Goal: Task Accomplishment & Management: Use online tool/utility

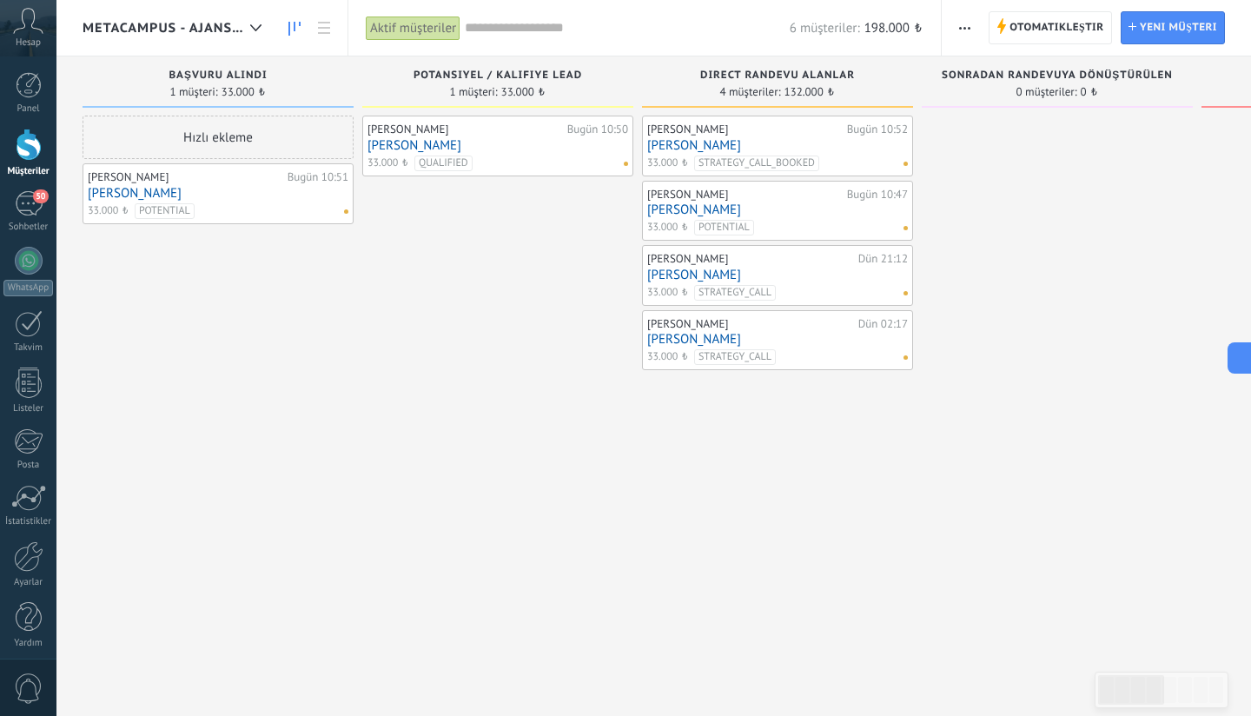
scroll to position [289, 0]
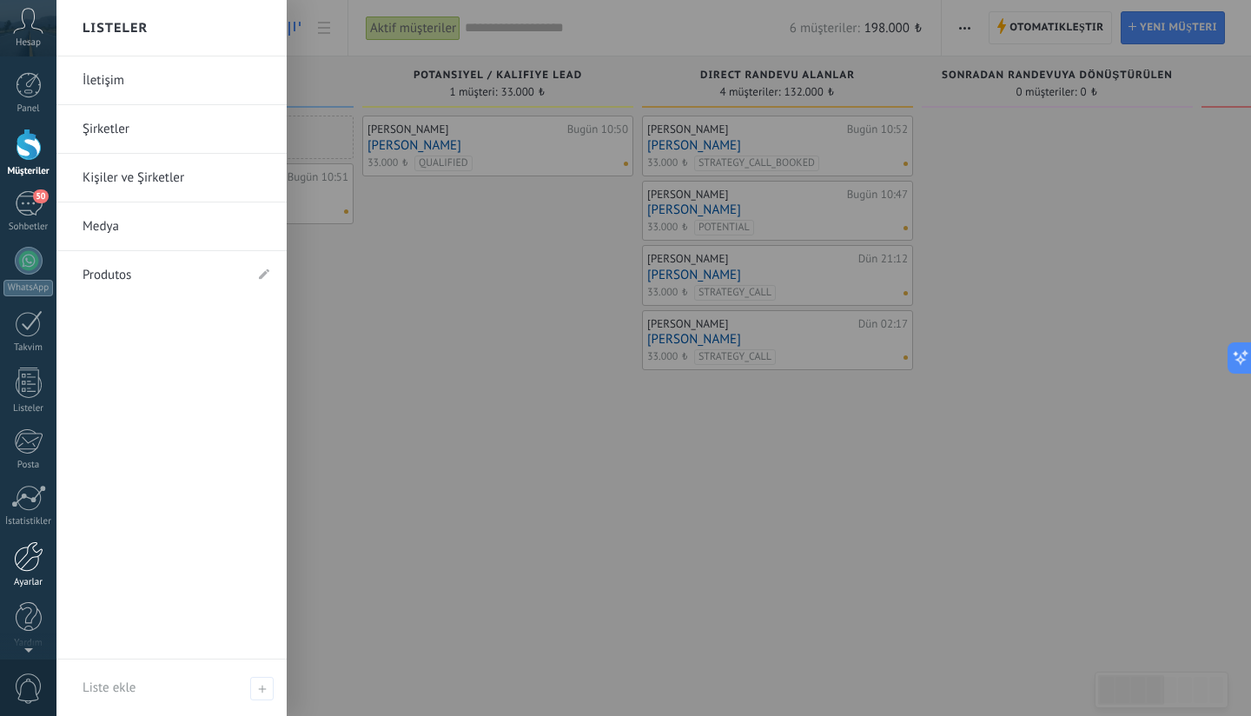
click at [38, 566] on div at bounding box center [29, 556] width 30 height 30
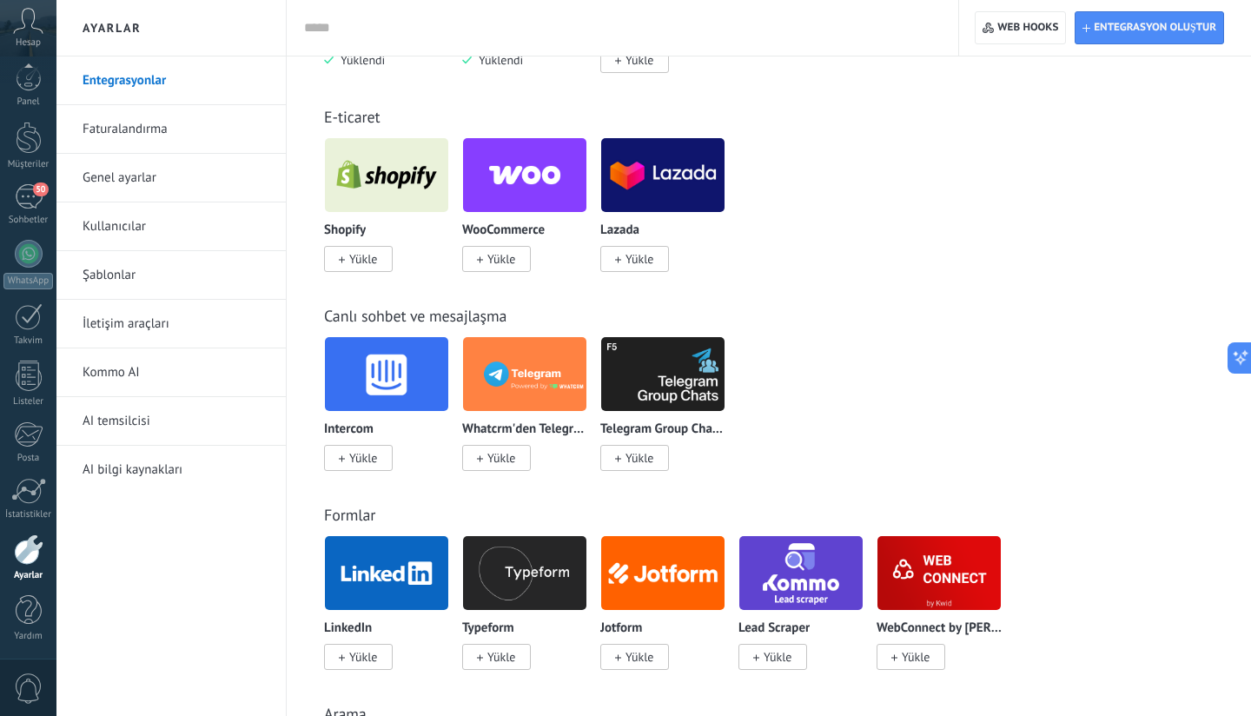
scroll to position [867, 0]
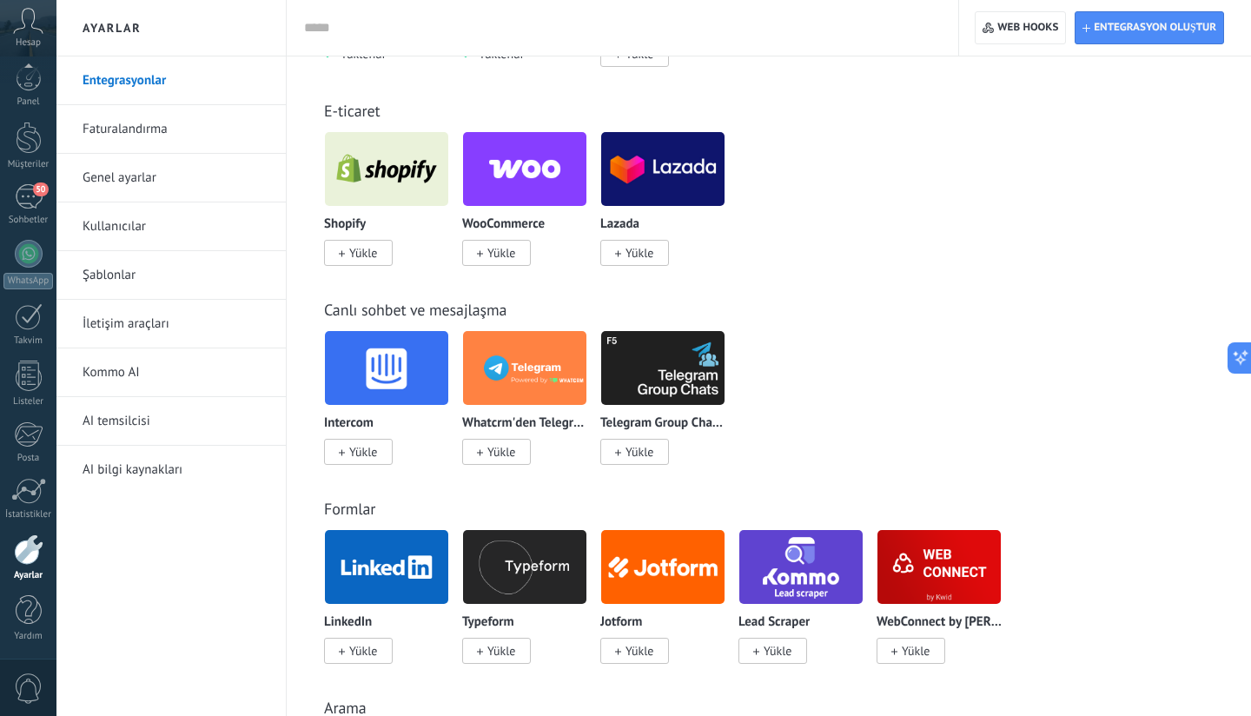
click at [493, 253] on span "Yükle" at bounding box center [501, 253] width 28 height 16
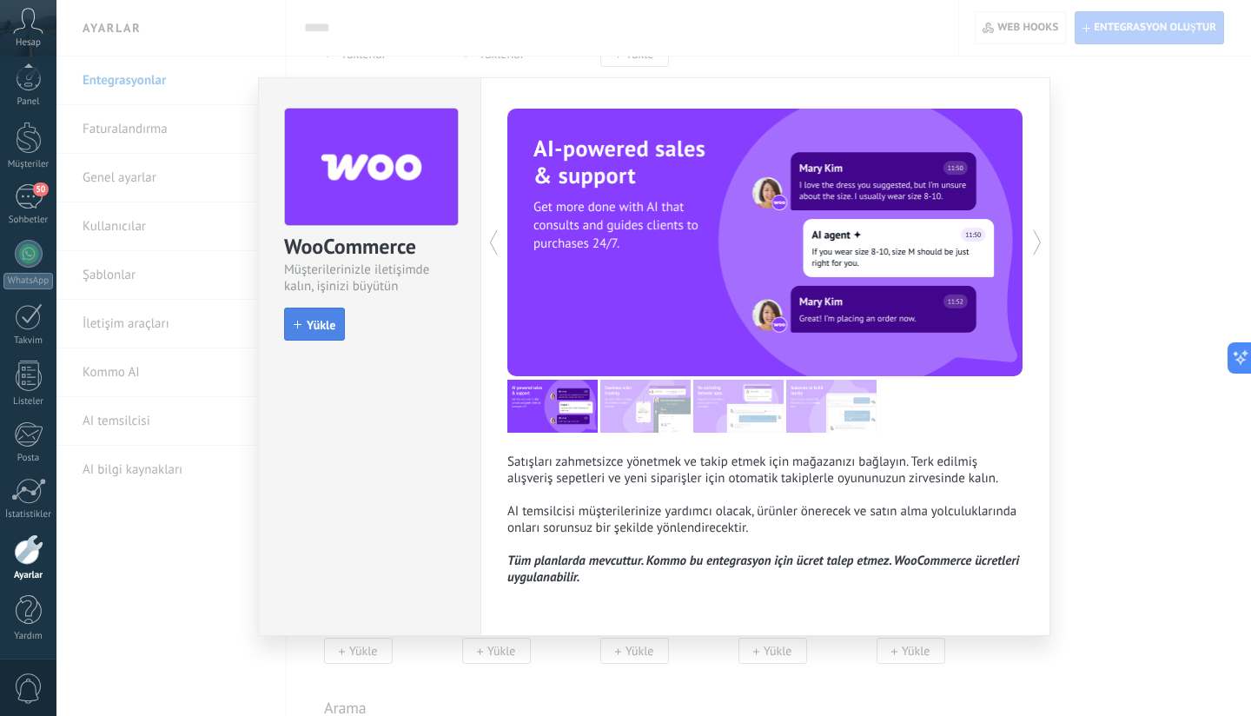
click at [311, 323] on span "Yükle" at bounding box center [321, 325] width 29 height 12
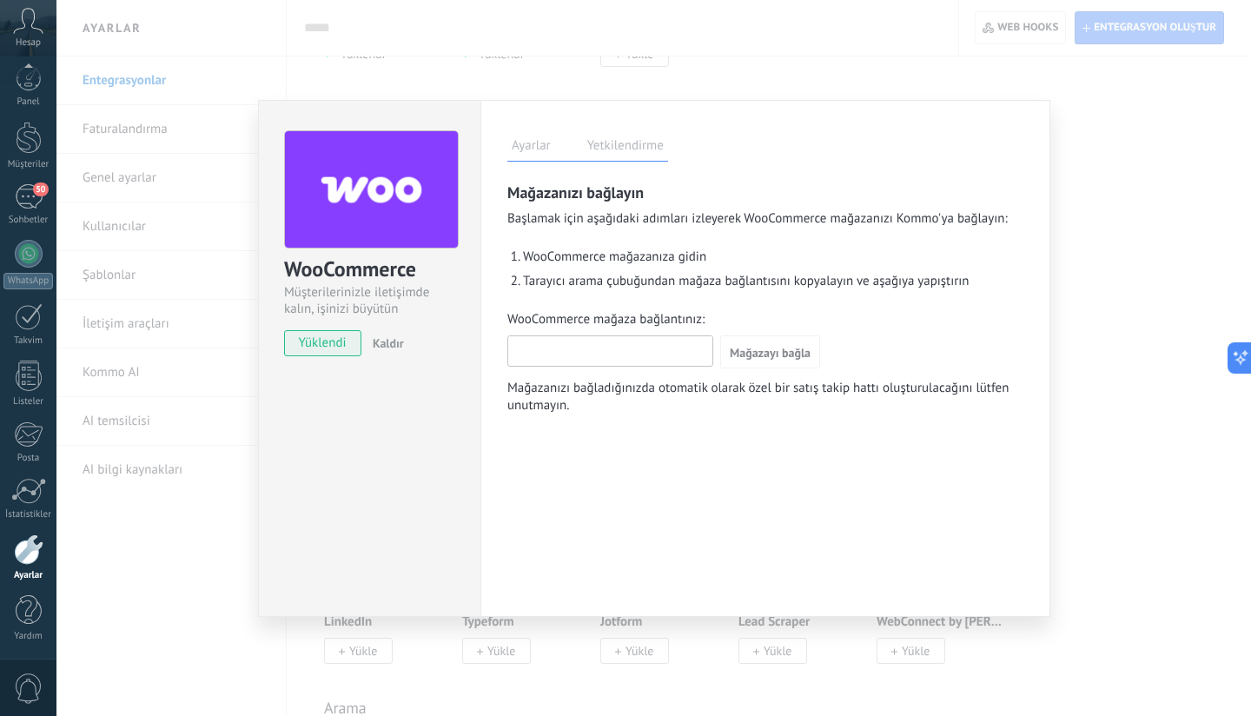
click at [590, 356] on input "WooCommerce mağaza bağlantınız:" at bounding box center [610, 350] width 204 height 28
click at [640, 410] on span "Mağazanızı bağladığınızda otomatik olarak özel bir satış takip hattı oluşturula…" at bounding box center [765, 397] width 516 height 35
click at [605, 356] on input "WooCommerce mağaza bağlantınız:" at bounding box center [610, 350] width 204 height 28
paste input "**********"
type input "**********"
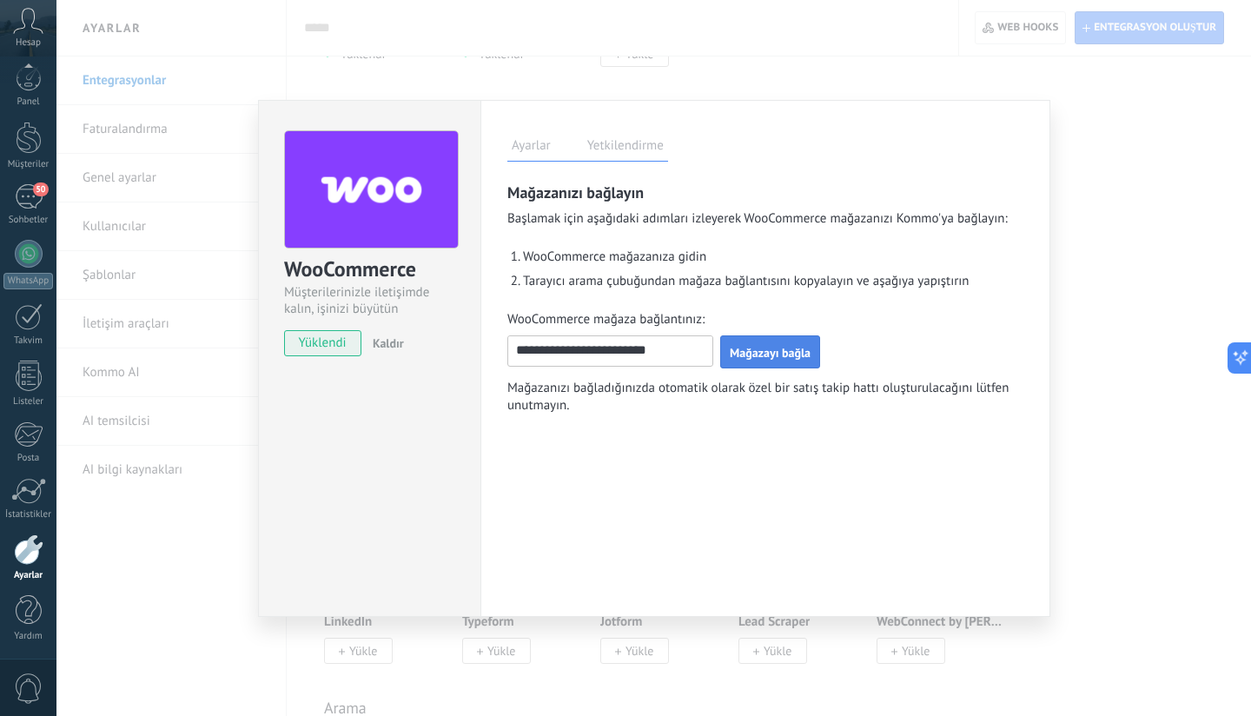
click at [775, 353] on span "Mağazayı bağla" at bounding box center [770, 353] width 81 height 12
click at [630, 160] on label "Yetkilendirme" at bounding box center [625, 148] width 85 height 25
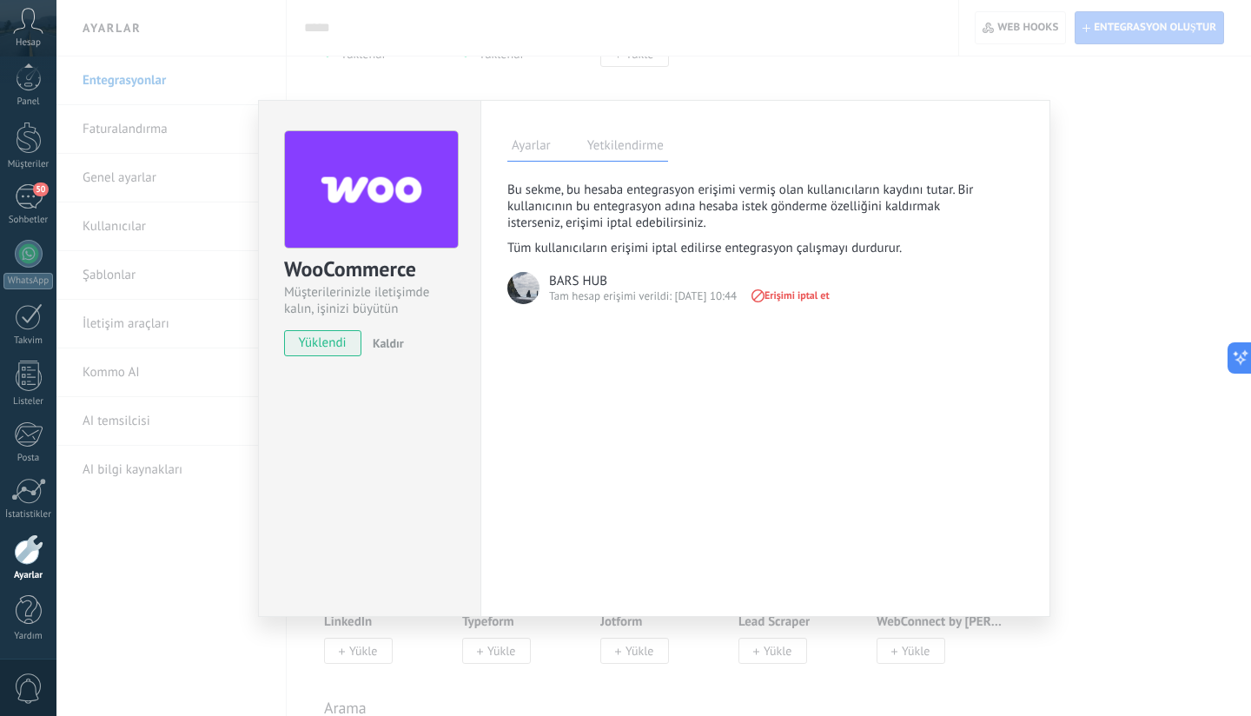
click at [538, 146] on label "Ayarlar" at bounding box center [531, 148] width 48 height 25
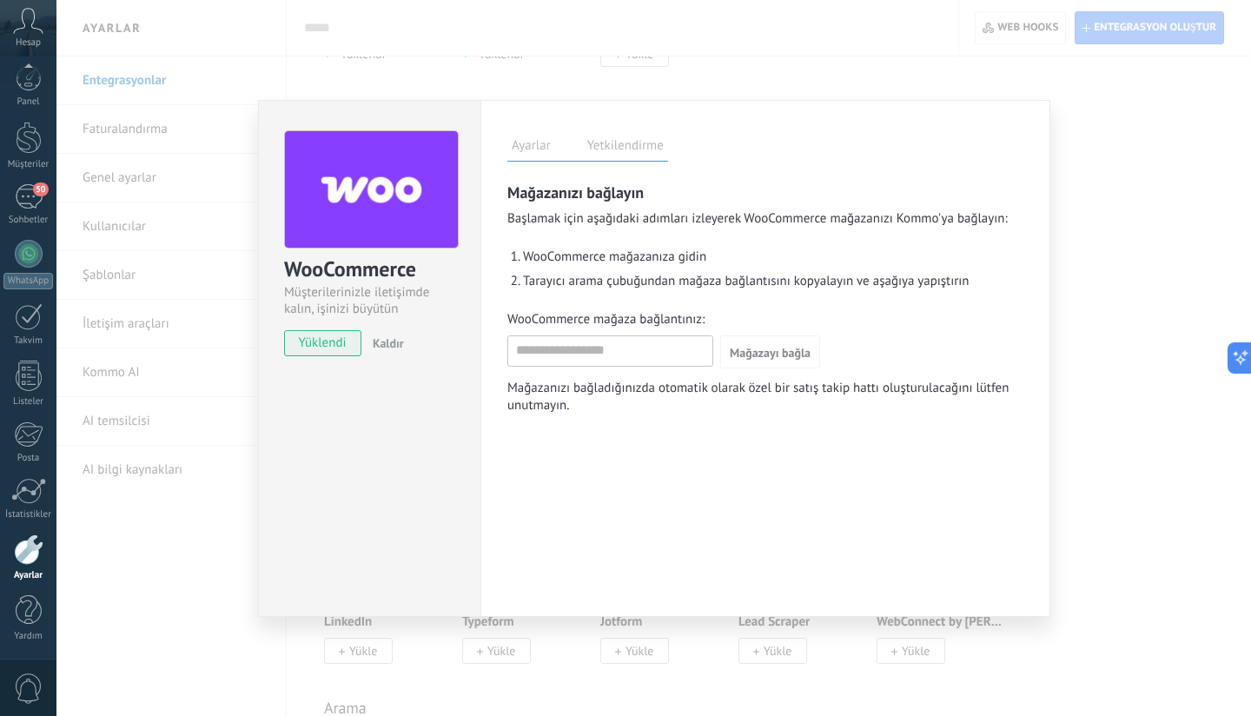
click at [636, 153] on label "Yetkilendirme" at bounding box center [625, 148] width 85 height 25
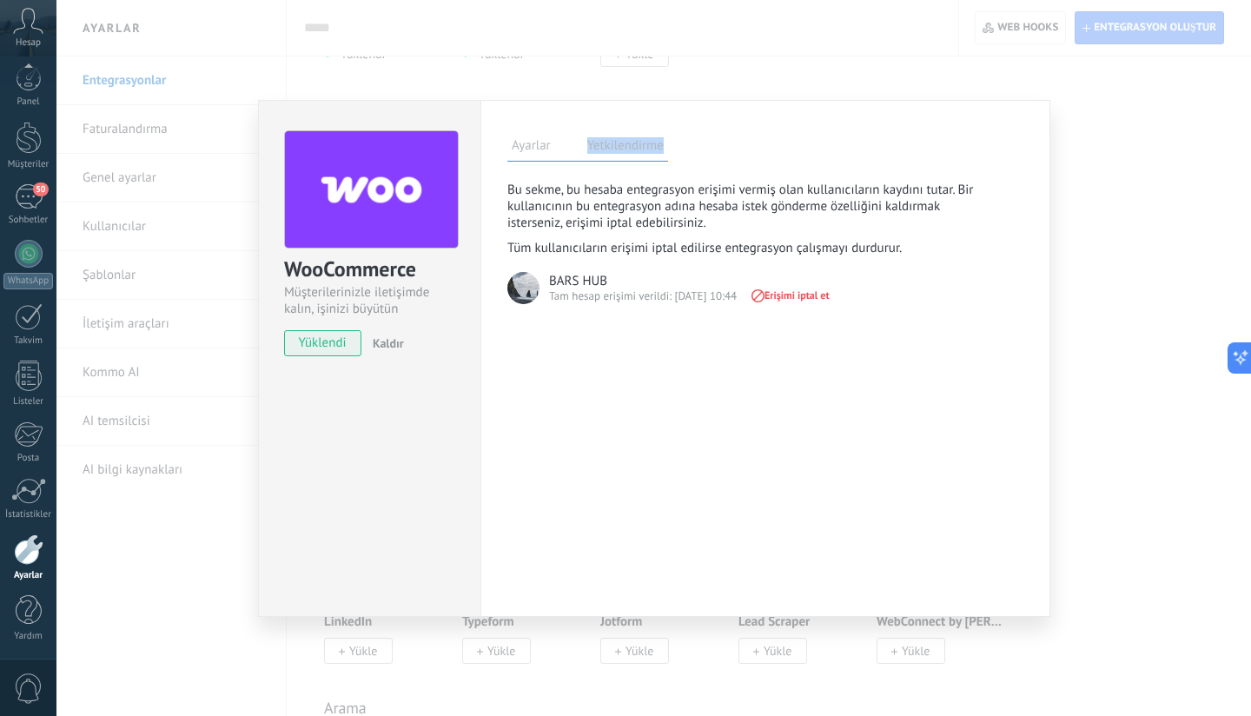
click at [549, 161] on div "Ayarlar Yetkilendirme Bu sekme, bu hesaba entegrasyon erişimi vermiş olan kulla…" at bounding box center [765, 358] width 570 height 517
click at [541, 148] on label "Ayarlar" at bounding box center [531, 148] width 48 height 25
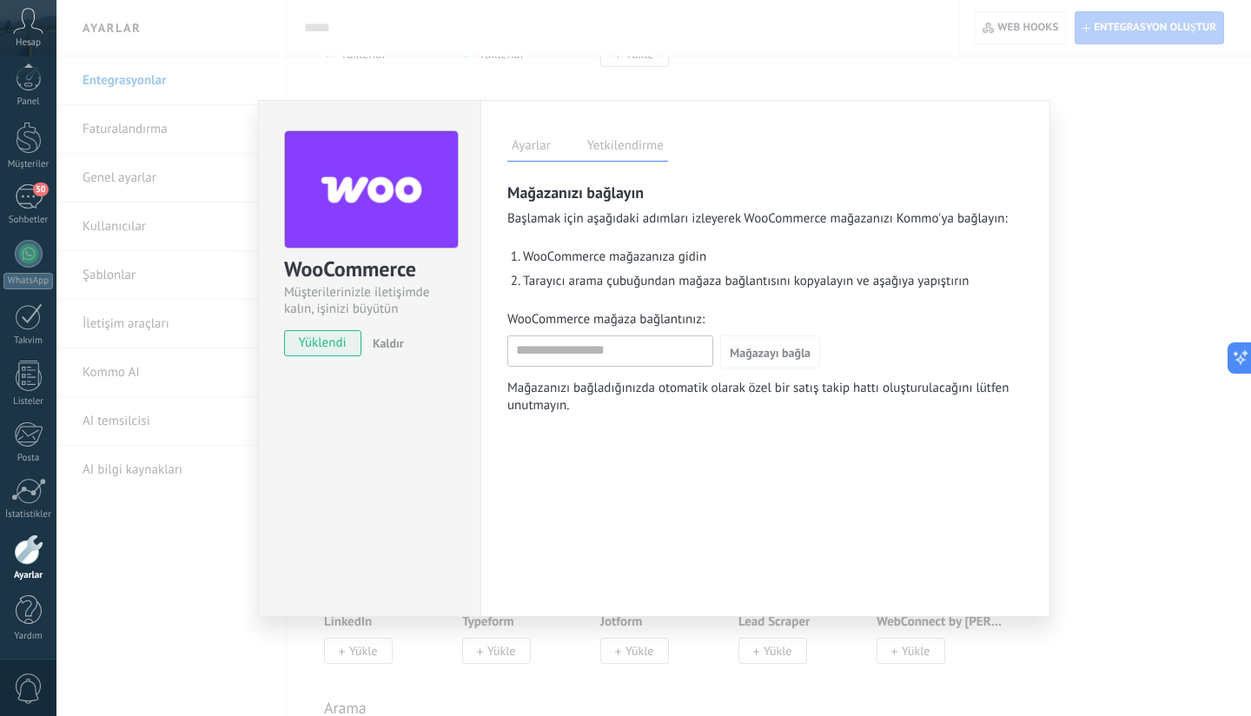
click at [1103, 189] on div "WooCommerce Müşterilerinizle iletişimde kalın, işinizi büyütün yüklendi Kaldır …" at bounding box center [653, 358] width 1194 height 716
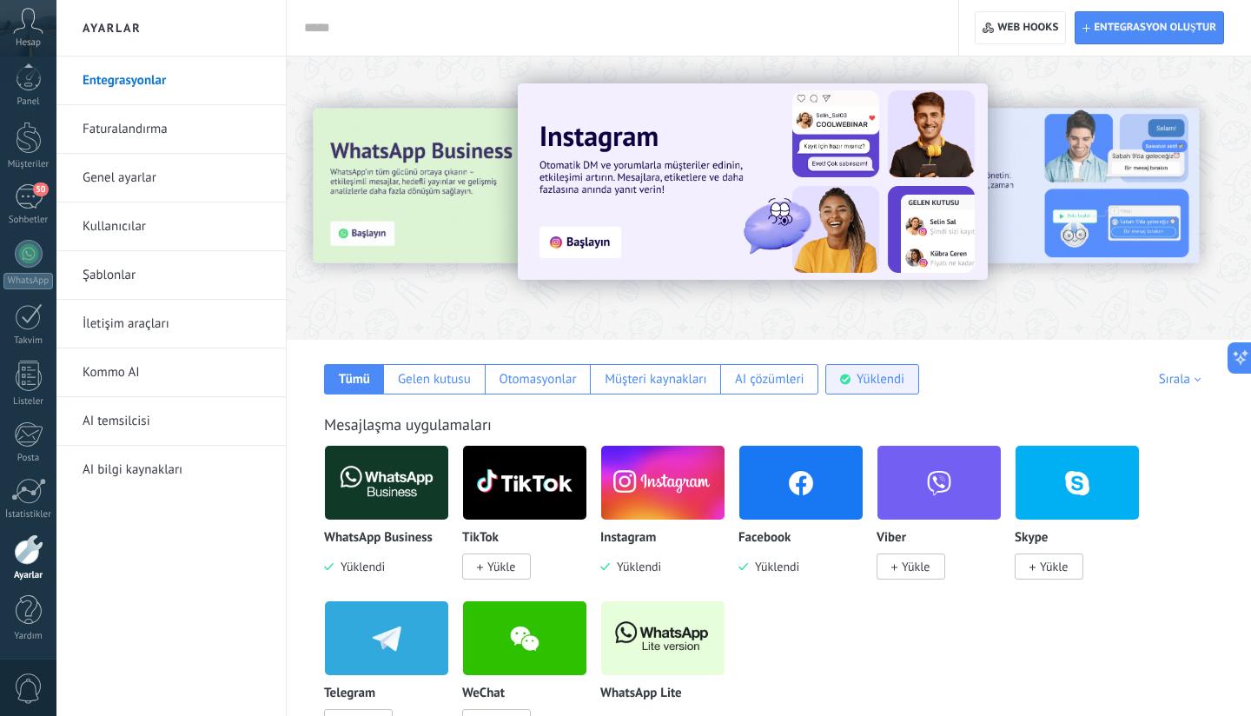
click at [866, 367] on div "Yüklendi" at bounding box center [872, 379] width 94 height 30
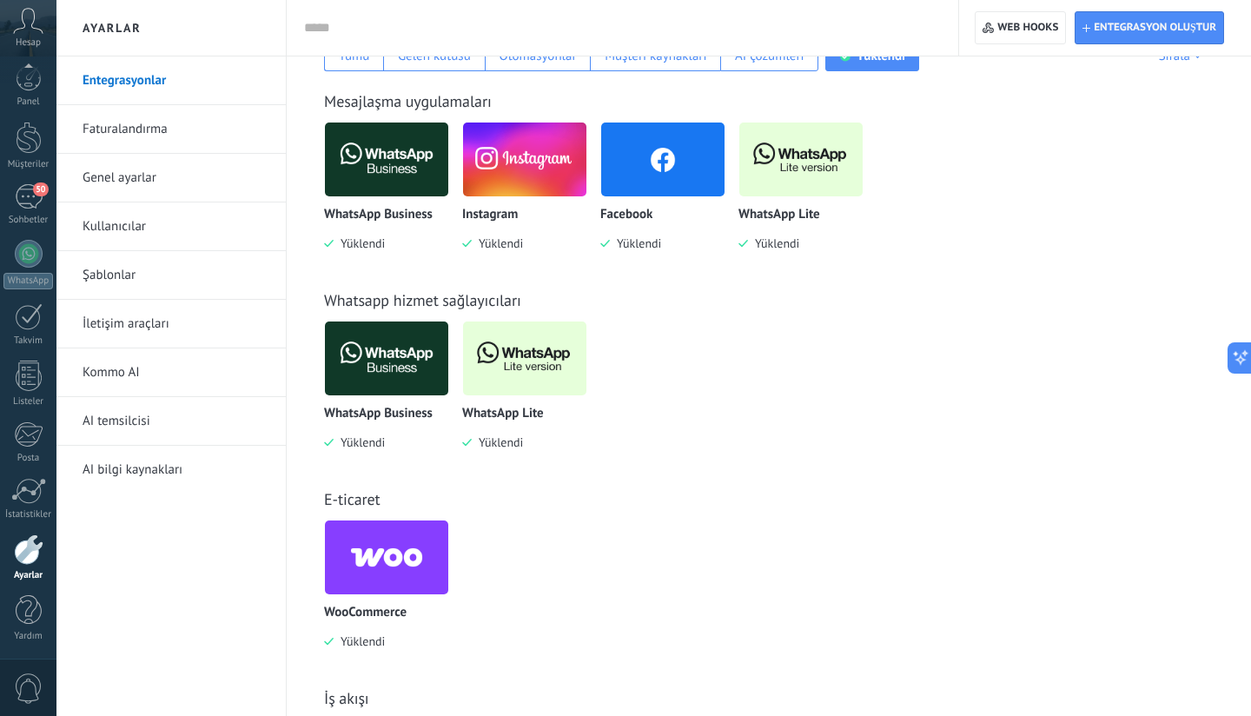
scroll to position [327, 0]
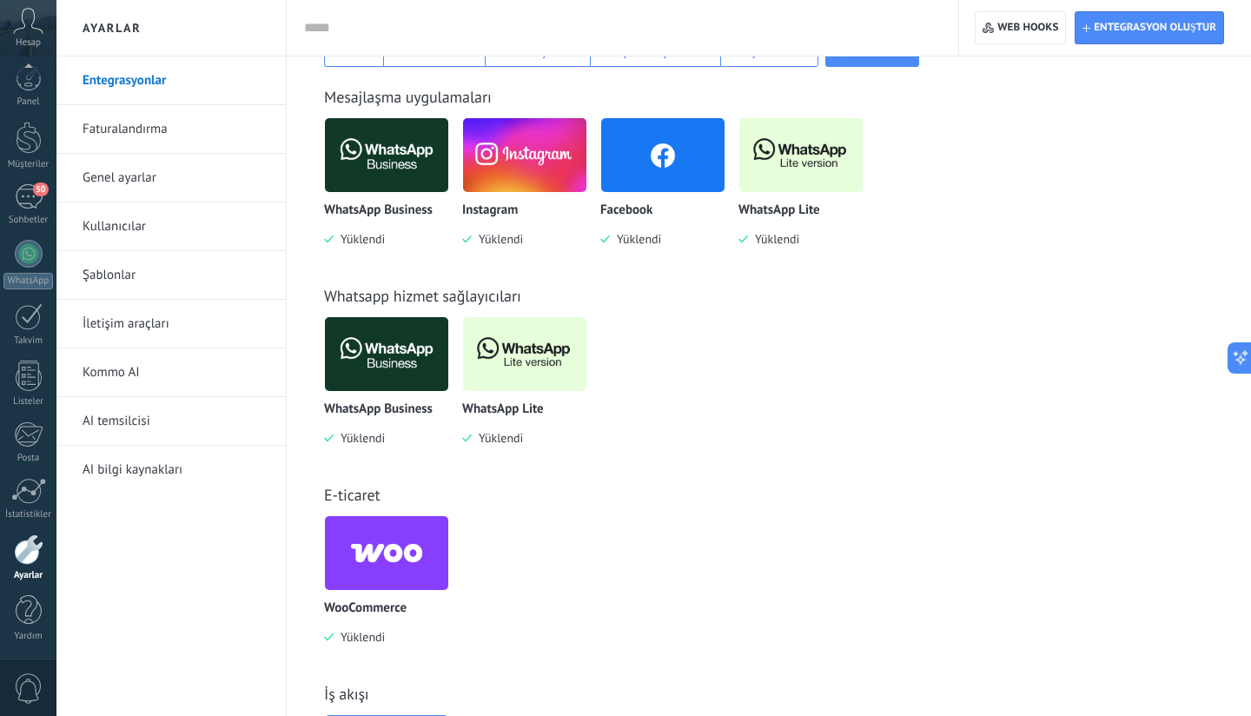
click at [407, 567] on img at bounding box center [386, 553] width 123 height 84
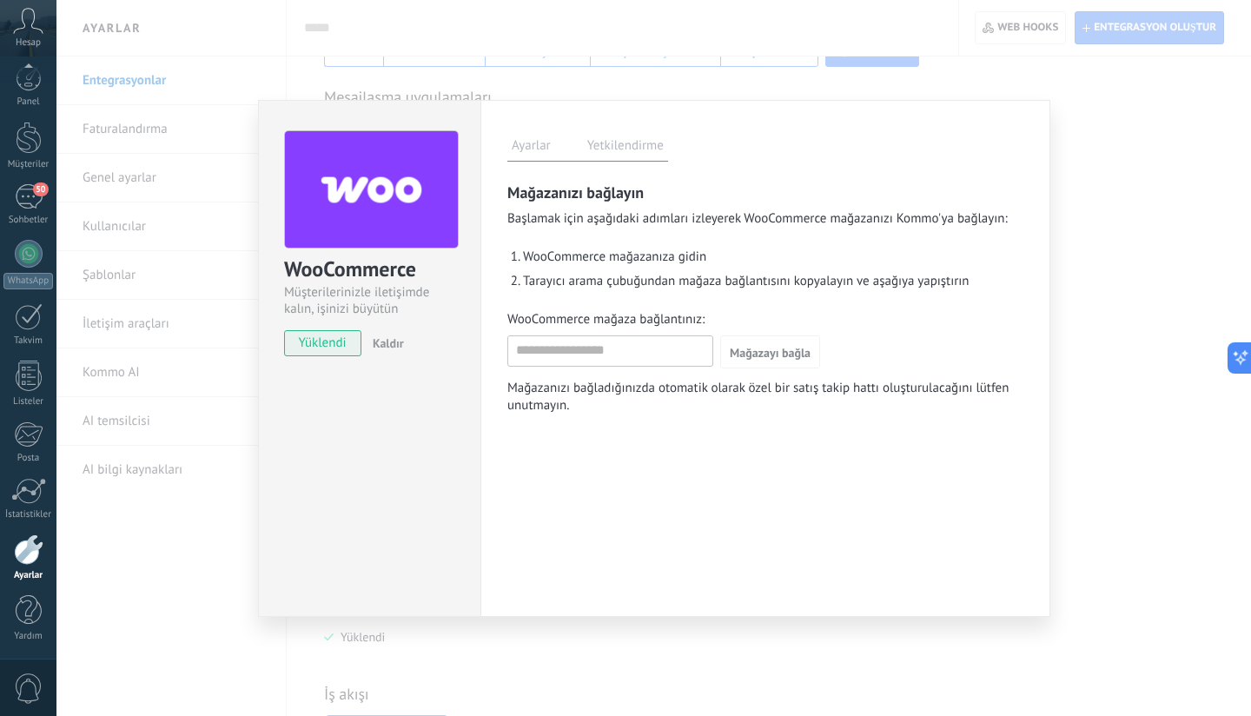
click at [632, 153] on label "Yetkilendirme" at bounding box center [625, 148] width 85 height 25
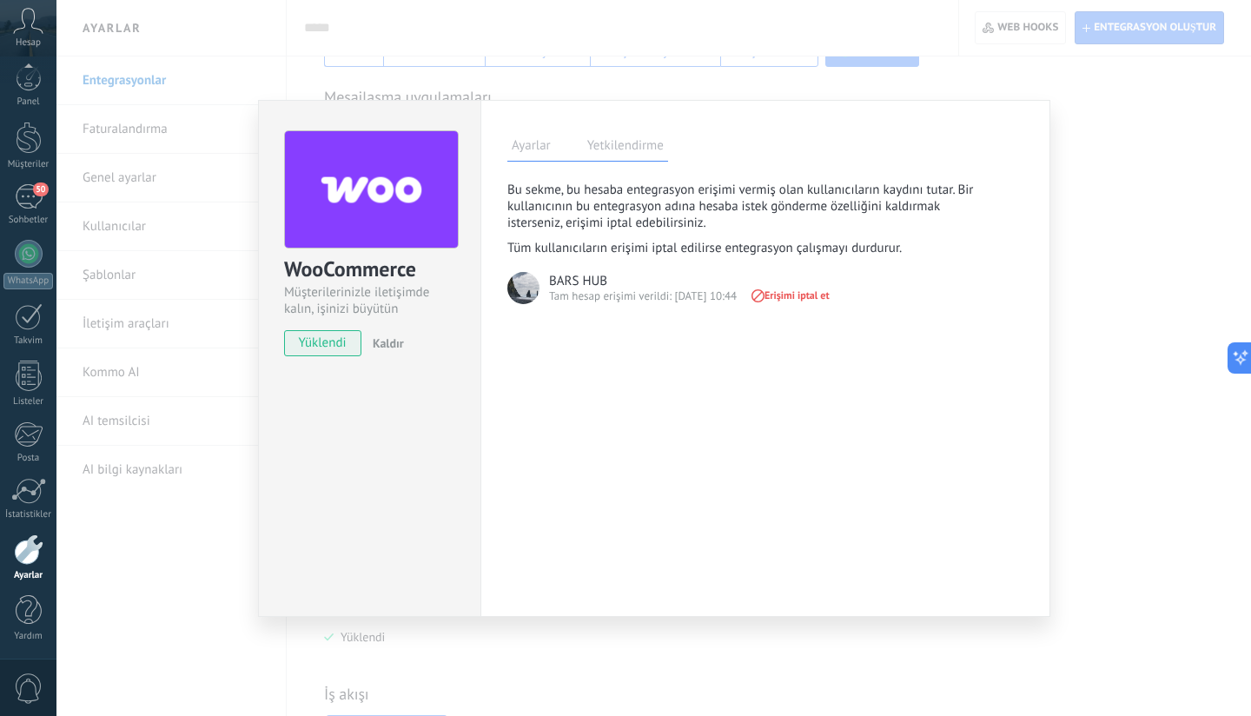
click at [1130, 324] on div "WooCommerce Müşterilerinizle iletişimde kalın, işinizi büyütün yüklendi Kaldır …" at bounding box center [653, 358] width 1194 height 716
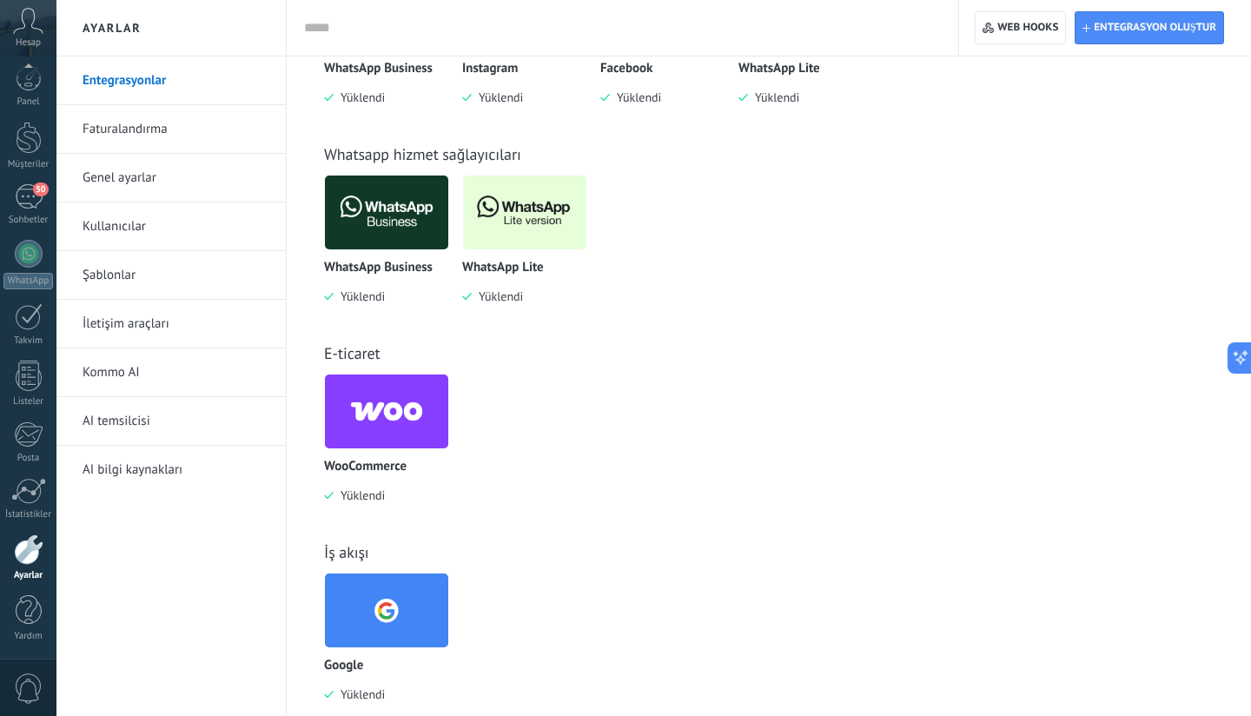
scroll to position [498, 0]
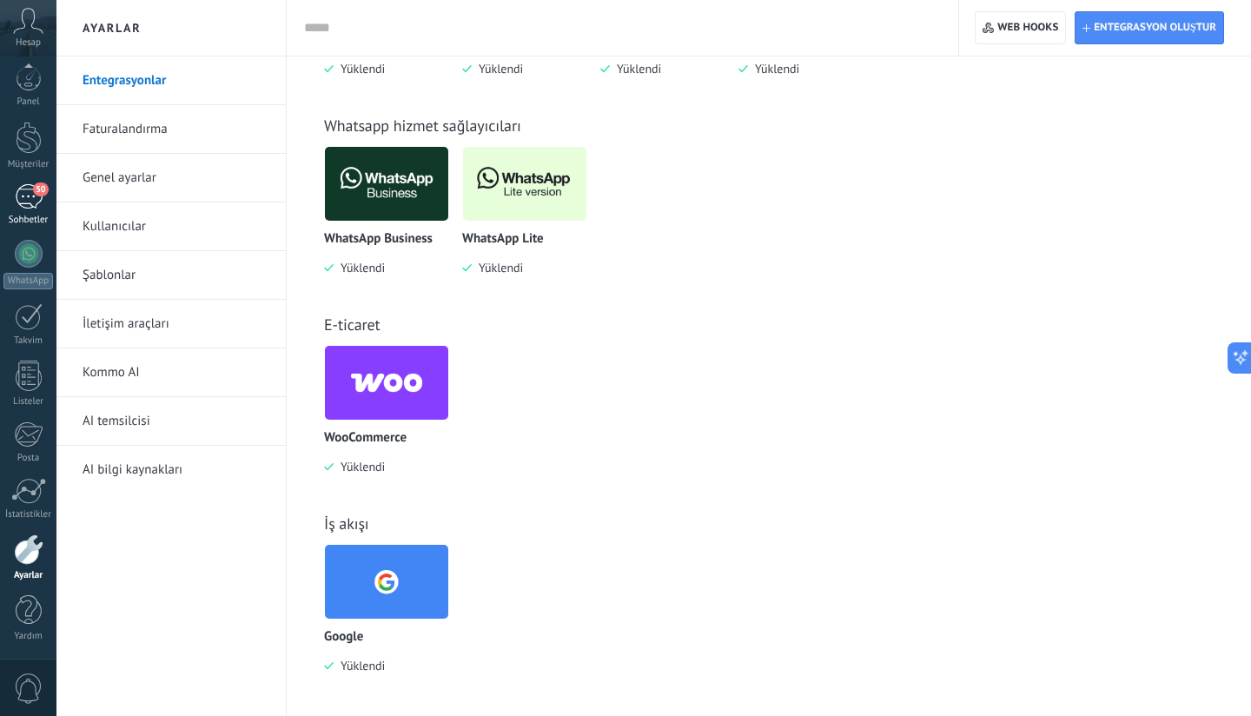
click at [31, 197] on div "50" at bounding box center [29, 196] width 28 height 25
